Goal: Find specific page/section: Find specific page/section

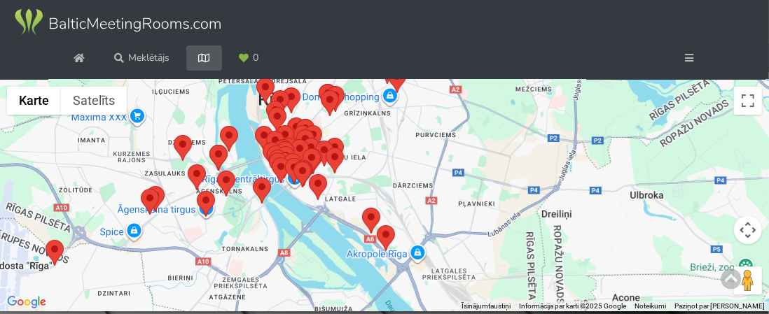
drag, startPoint x: 0, startPoint y: 0, endPoint x: 337, endPoint y: 163, distance: 374.3
click at [362, 92] on div "Lai pārvietotos, nospiediet bulttaustiņus." at bounding box center [746, 92] width 769 height 0
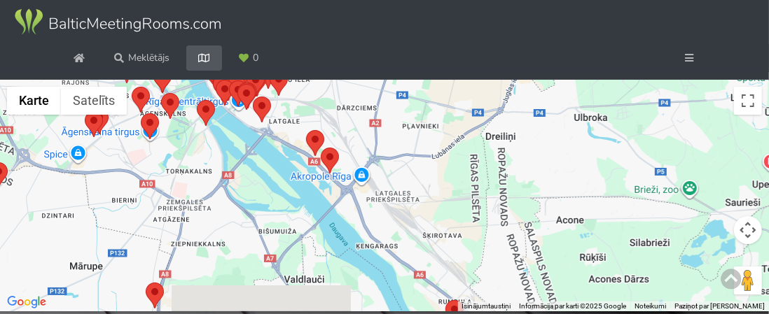
drag, startPoint x: 441, startPoint y: 263, endPoint x: 342, endPoint y: 183, distance: 127.4
click at [342, 183] on div at bounding box center [384, 196] width 769 height 233
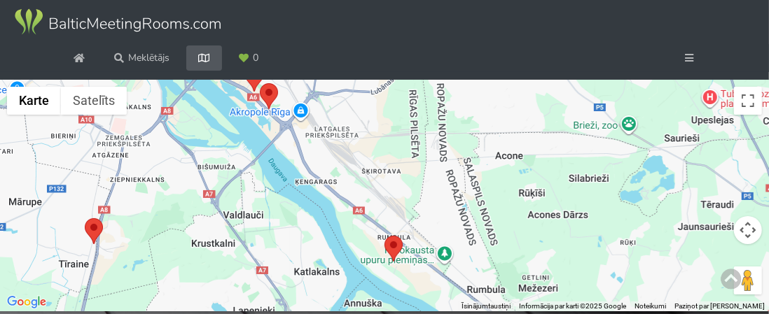
drag, startPoint x: 412, startPoint y: 246, endPoint x: 340, endPoint y: 165, distance: 108.1
click at [338, 163] on div at bounding box center [384, 196] width 769 height 233
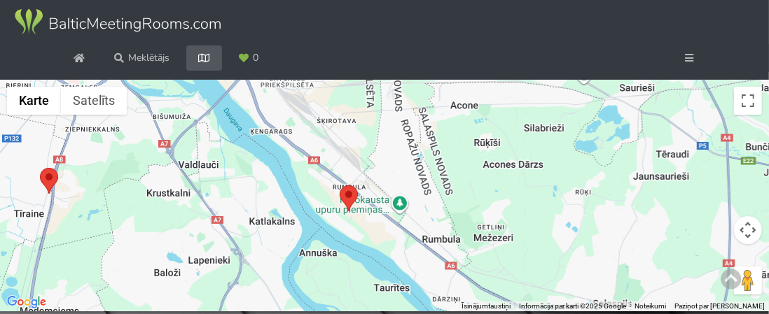
drag, startPoint x: 408, startPoint y: 255, endPoint x: 382, endPoint y: 226, distance: 38.7
click at [382, 226] on div at bounding box center [384, 196] width 769 height 233
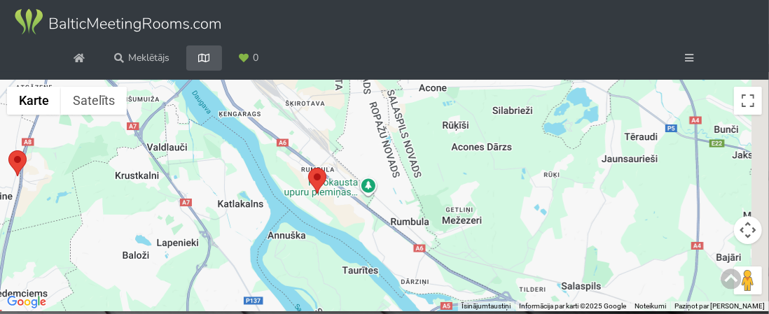
drag, startPoint x: 410, startPoint y: 244, endPoint x: 324, endPoint y: 200, distance: 96.5
click at [303, 186] on div at bounding box center [384, 196] width 769 height 233
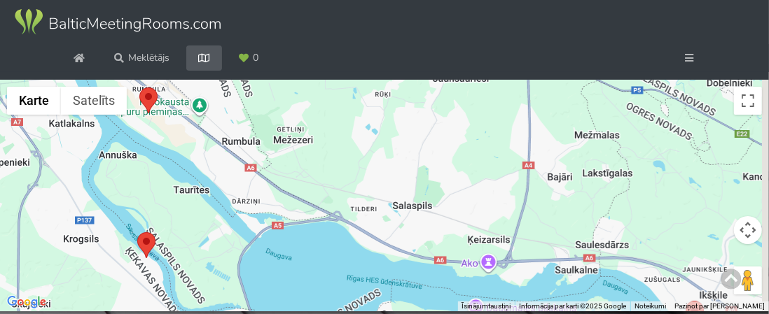
drag, startPoint x: 389, startPoint y: 261, endPoint x: 338, endPoint y: 234, distance: 58.3
click at [284, 215] on div at bounding box center [384, 196] width 769 height 233
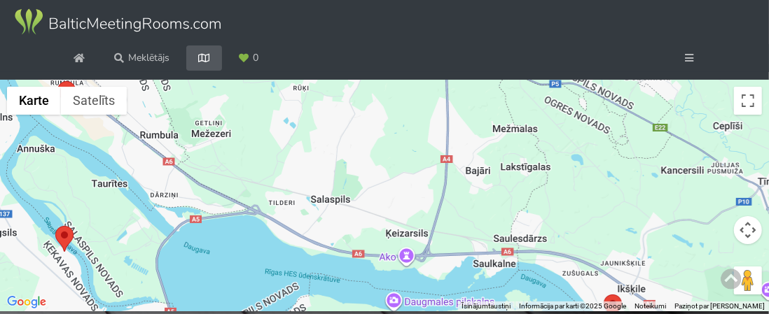
drag, startPoint x: 465, startPoint y: 260, endPoint x: 303, endPoint y: 233, distance: 163.9
click at [304, 234] on div at bounding box center [384, 196] width 769 height 233
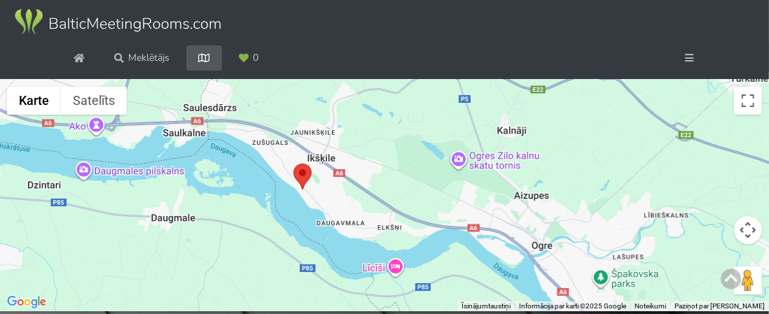
drag, startPoint x: 408, startPoint y: 258, endPoint x: 308, endPoint y: 181, distance: 125.4
click at [308, 181] on img at bounding box center [302, 177] width 18 height 26
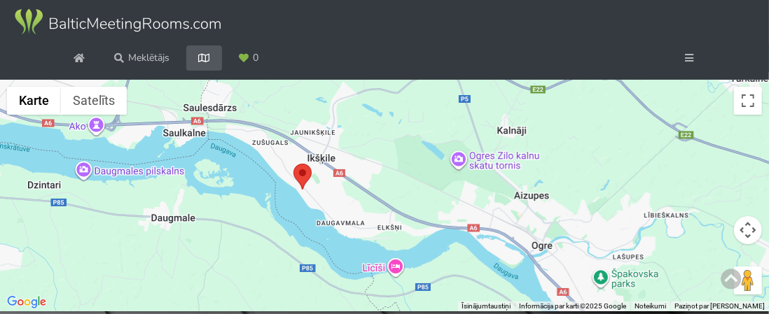
click at [293, 164] on area at bounding box center [293, 164] width 0 height 0
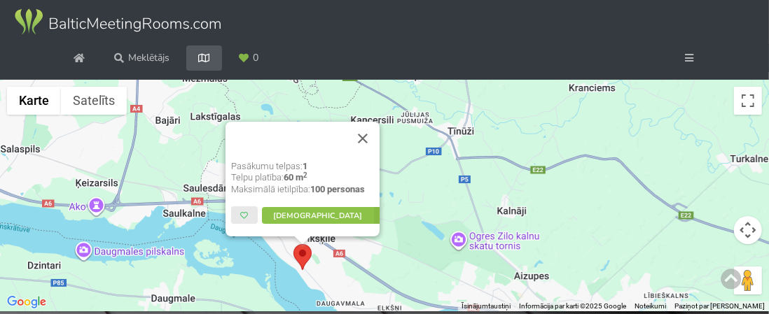
scroll to position [69, 0]
click at [366, 138] on button "Aizvērt" at bounding box center [363, 139] width 34 height 34
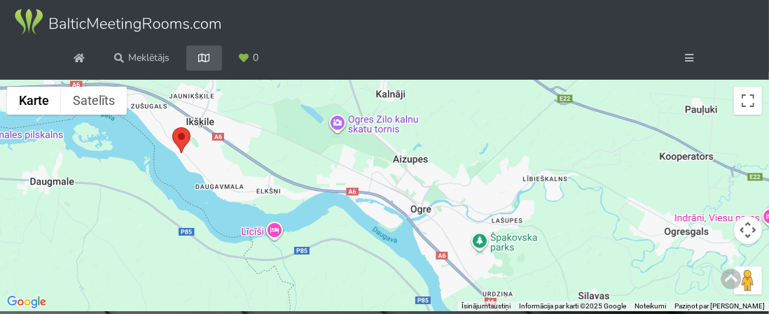
drag, startPoint x: 465, startPoint y: 275, endPoint x: 343, endPoint y: 160, distance: 167.0
click at [326, 149] on div at bounding box center [384, 196] width 769 height 233
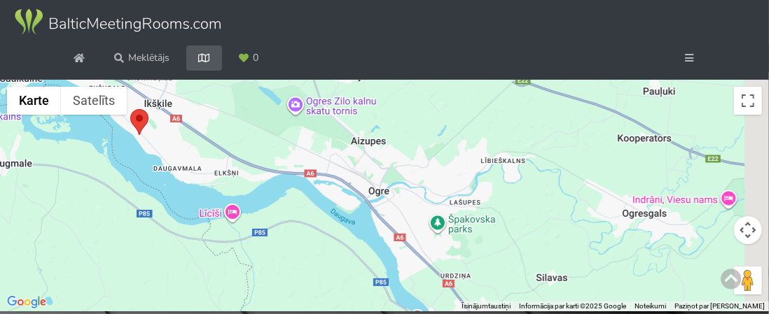
drag, startPoint x: 417, startPoint y: 243, endPoint x: 363, endPoint y: 230, distance: 56.2
click at [363, 230] on div at bounding box center [384, 196] width 769 height 233
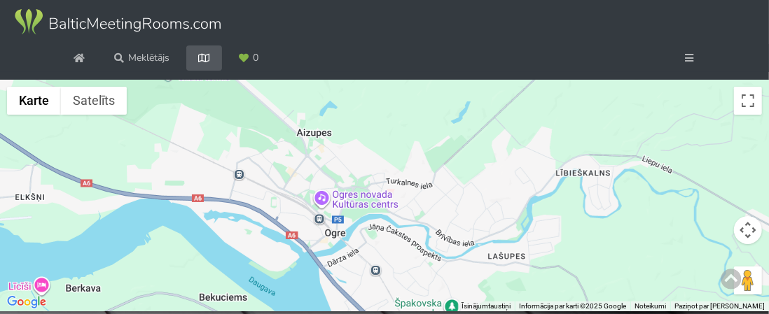
drag, startPoint x: 347, startPoint y: 187, endPoint x: 340, endPoint y: 267, distance: 80.1
click at [340, 268] on div at bounding box center [384, 196] width 769 height 233
